Goal: Complete application form

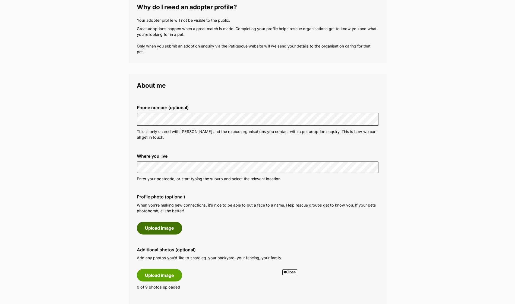
click at [174, 225] on button "Upload image" at bounding box center [159, 228] width 45 height 12
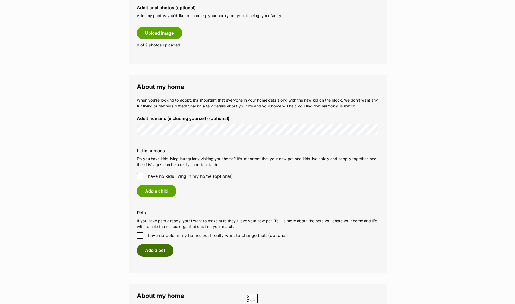
click at [158, 251] on button "Add a pet" at bounding box center [155, 250] width 37 height 12
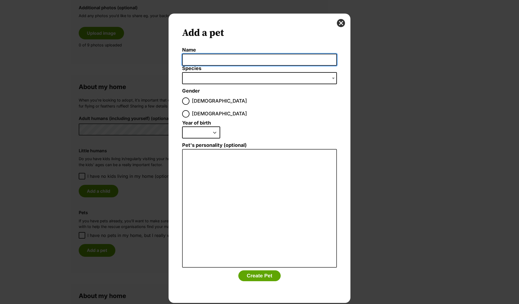
click at [238, 63] on input "Name" at bounding box center [259, 60] width 155 height 12
type input "Daisy"
click at [244, 81] on span "Dialog Window - Close (Press escape to close)" at bounding box center [259, 78] width 155 height 12
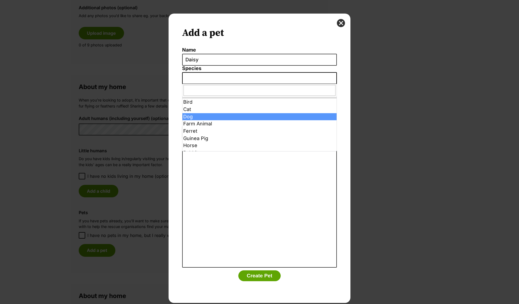
select select "1"
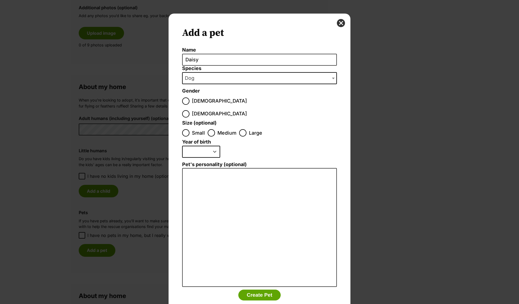
click at [212, 110] on label "[DEMOGRAPHIC_DATA]" at bounding box center [214, 113] width 65 height 7
click at [190, 110] on input "[DEMOGRAPHIC_DATA]" at bounding box center [185, 113] width 7 height 7
radio input "true"
click at [213, 129] on input "Medium" at bounding box center [211, 132] width 7 height 7
radio input "true"
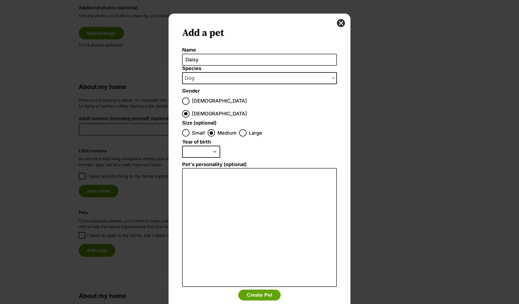
click at [207, 146] on select "2025 2024 2023 2022 2021 2020 2019 2018 2017 2016 2015 2014 2013 2012 2011 2010…" at bounding box center [201, 152] width 38 height 12
select select "2020"
click at [182, 146] on select "2025 2024 2023 2022 2021 2020 2019 2018 2017 2016 2015 2014 2013 2012 2011 2010…" at bounding box center [201, 152] width 38 height 12
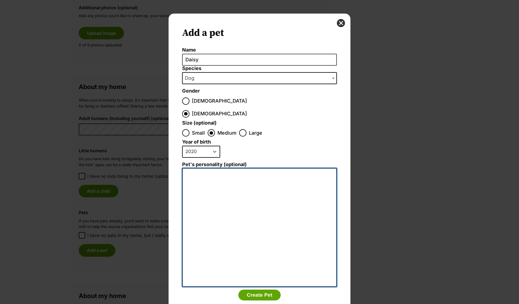
click at [209, 169] on textarea "Pet's personality (optional)" at bounding box center [259, 227] width 155 height 119
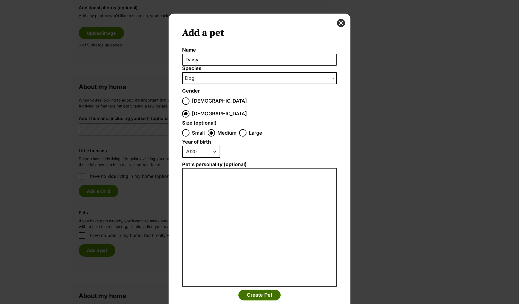
click at [252, 290] on button "Create Pet" at bounding box center [259, 295] width 42 height 11
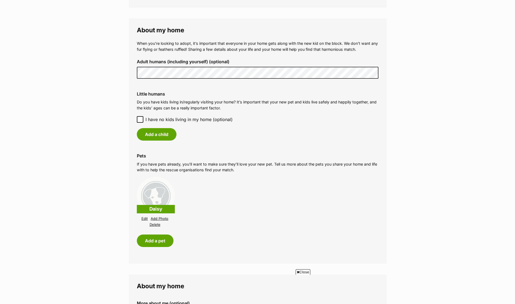
scroll to position [384, 0]
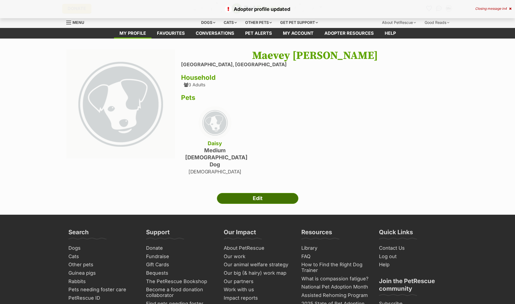
click at [225, 193] on link "Edit" at bounding box center [257, 198] width 81 height 11
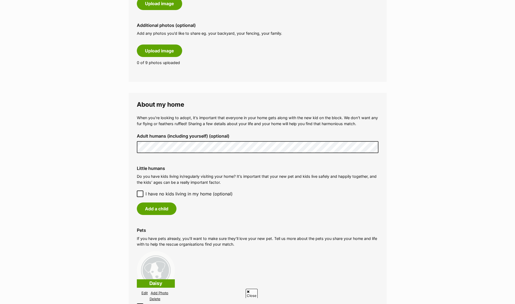
scroll to position [307, 0]
click at [200, 195] on span "I have no kids living in my home (optional)" at bounding box center [189, 194] width 87 height 7
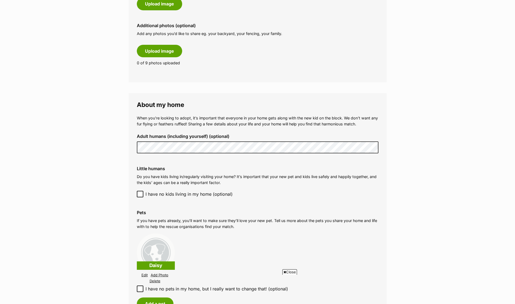
click at [200, 195] on span "I have no kids living in my home (optional)" at bounding box center [189, 194] width 87 height 7
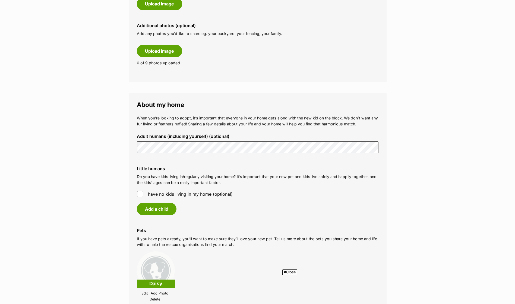
click at [197, 195] on span "I have no kids living in my home (optional)" at bounding box center [189, 194] width 87 height 7
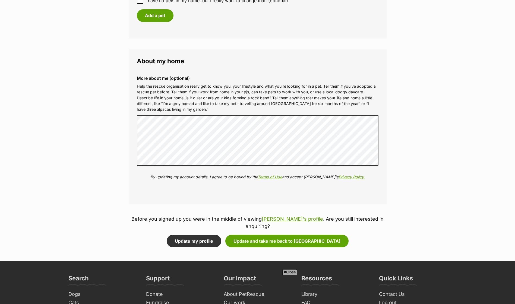
scroll to position [596, 0]
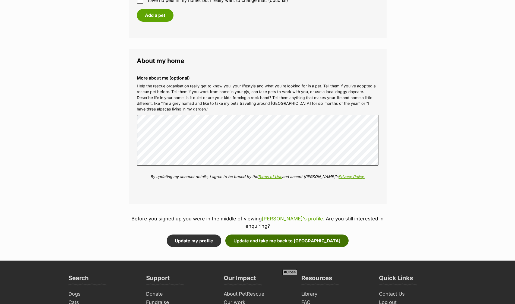
click at [273, 235] on button "Update and take me back to [GEOGRAPHIC_DATA]" at bounding box center [286, 241] width 123 height 12
